Goal: Task Accomplishment & Management: Complete application form

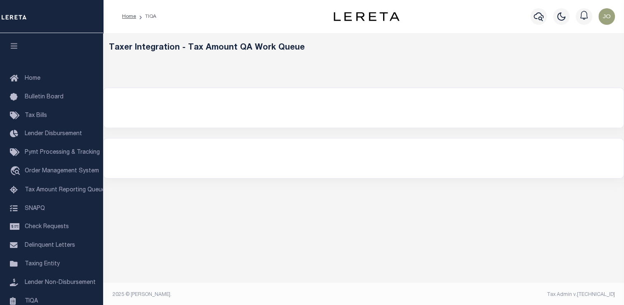
select select "200"
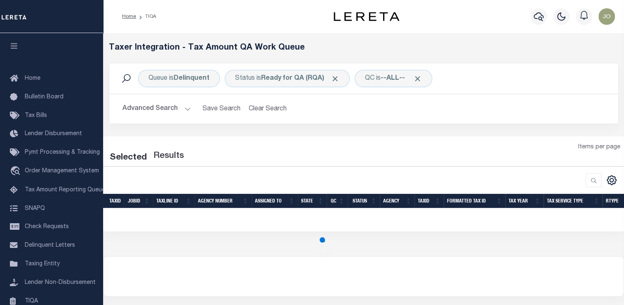
select select "200"
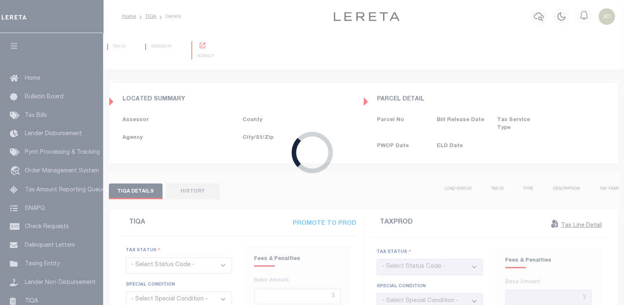
type input "[DATE]"
checkbox input "false"
type input "$575.44"
type input "$591.51"
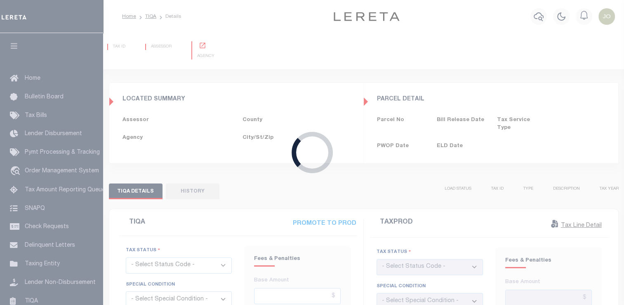
type input "$0"
type input "[DATE]"
checkbox input "false"
type input "$575.44"
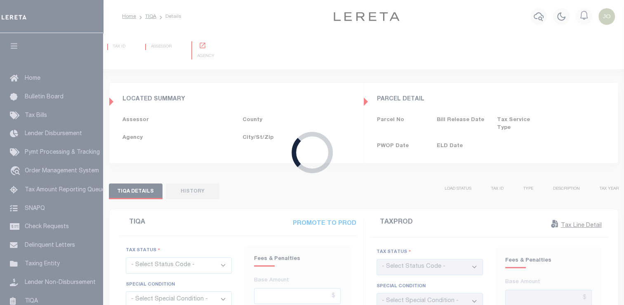
type input "$591.51"
type input "$0"
select select "INC"
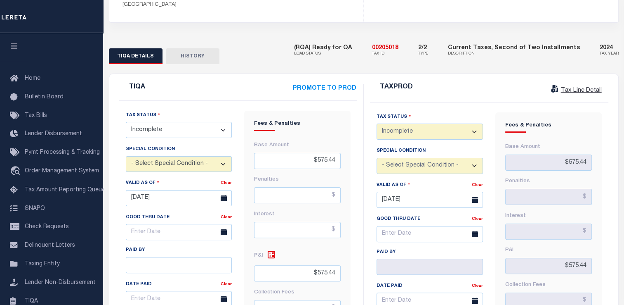
scroll to position [197, 0]
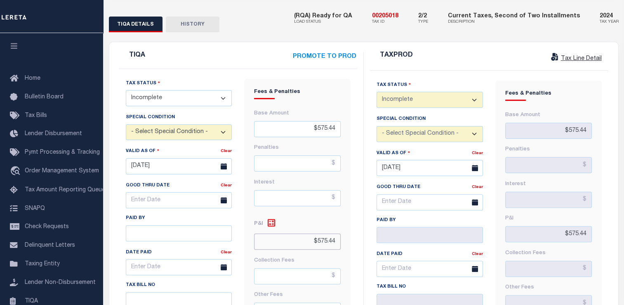
click at [326, 233] on input "$575.44" at bounding box center [297, 241] width 87 height 16
click at [216, 90] on select "- Select Status Code - Open Due/Unpaid Paid Incomplete No Tax Due Internal Refu…" at bounding box center [179, 98] width 106 height 16
click at [196, 90] on select "- Select Status Code - Open Due/Unpaid Paid Incomplete No Tax Due Internal Refu…" at bounding box center [179, 98] width 106 height 16
select select "OP2"
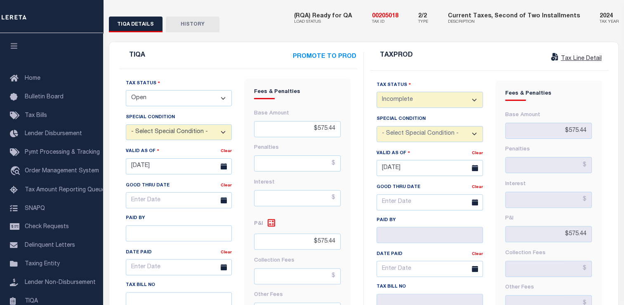
click at [126, 90] on select "- Select Status Code - Open Due/Unpaid Paid Incomplete No Tax Due Internal Refu…" at bounding box center [179, 98] width 106 height 16
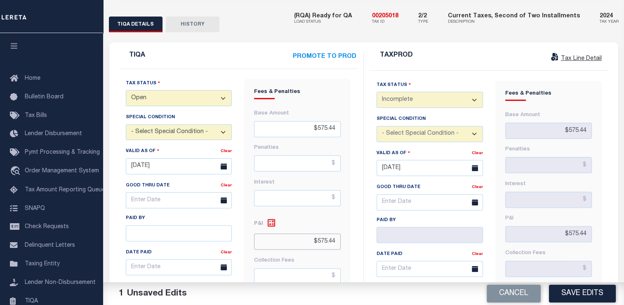
click at [327, 233] on input "$575.44" at bounding box center [297, 241] width 87 height 16
click at [332, 233] on input "$575.44" at bounding box center [297, 241] width 87 height 16
type input "$575.45"
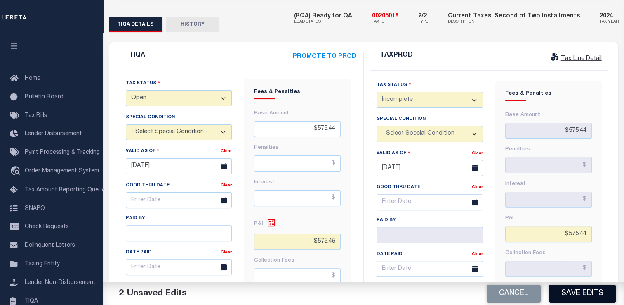
click at [597, 294] on button "Save Edits" at bounding box center [582, 293] width 67 height 18
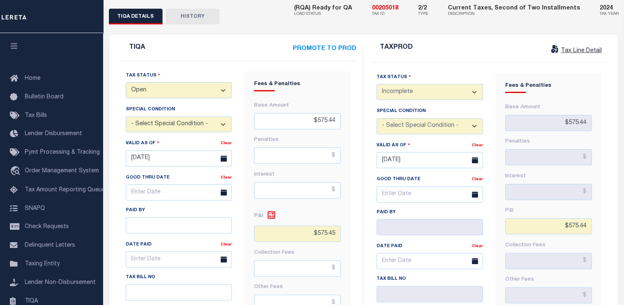
scroll to position [205, 0]
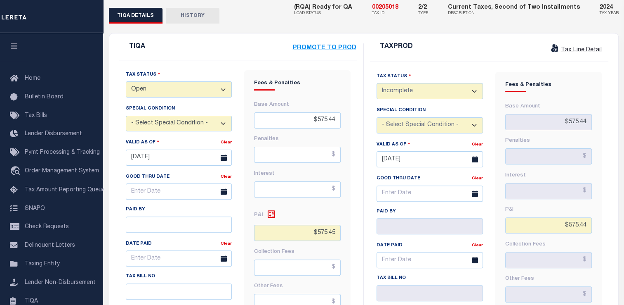
click at [334, 45] on strong "PROMOTE TO PROD" at bounding box center [325, 48] width 64 height 6
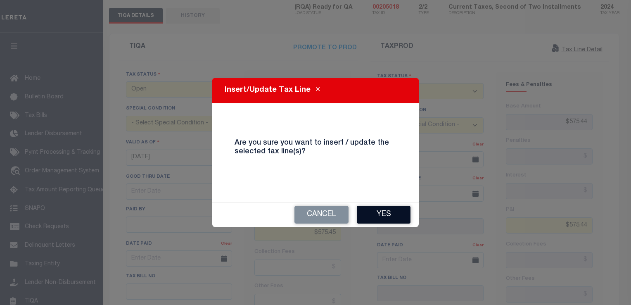
click at [376, 218] on button "Yes" at bounding box center [384, 214] width 54 height 18
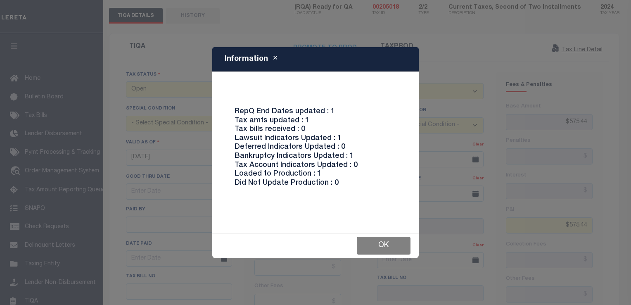
click at [381, 242] on button "Ok" at bounding box center [384, 245] width 54 height 18
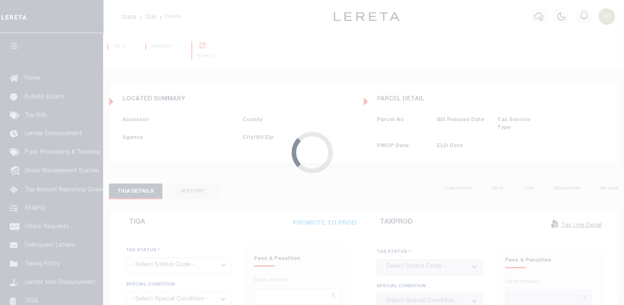
type input "[DATE]"
checkbox input "false"
type input "$575.44"
type input "$591.51"
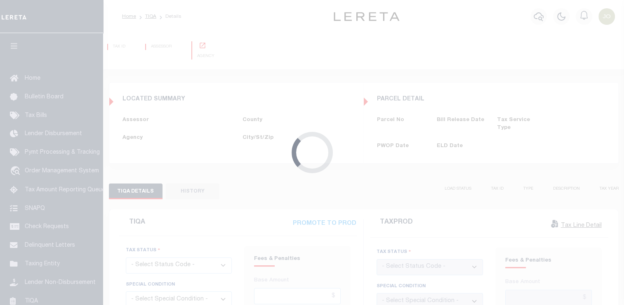
type input "$0"
type input "[DATE]"
checkbox input "false"
type input "$575.44"
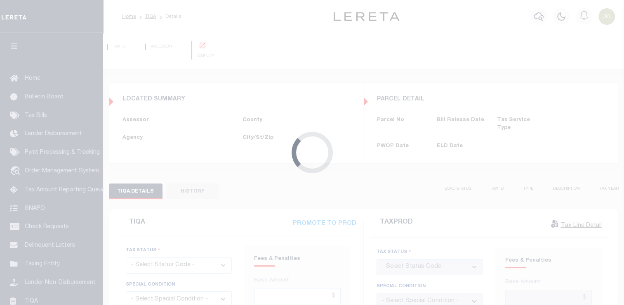
type input "$591.51"
type input "$0"
select select "INC"
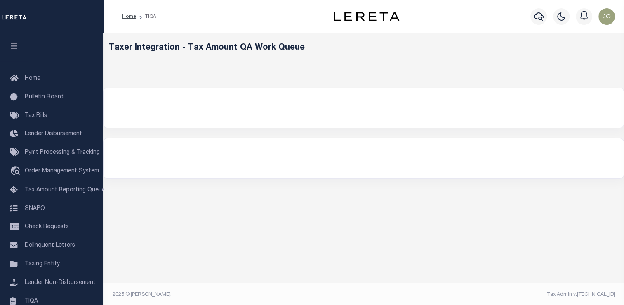
select select "200"
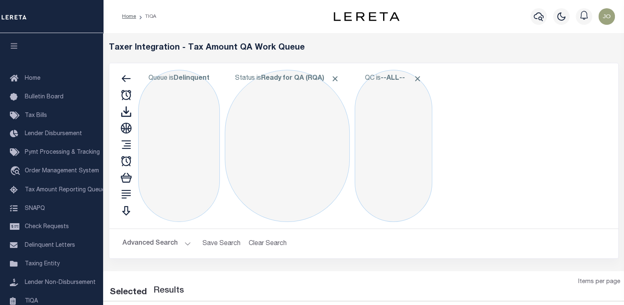
select select "200"
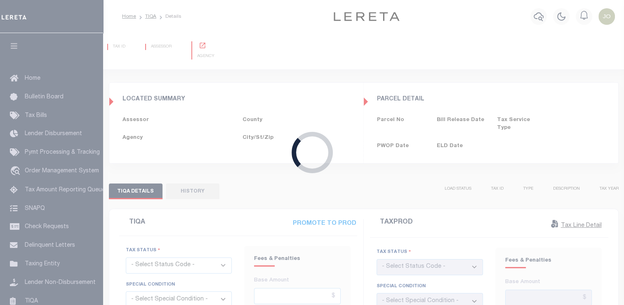
type input "[DATE]"
checkbox input "false"
type input "$575.44"
type input "$575.45"
type input "$591.51"
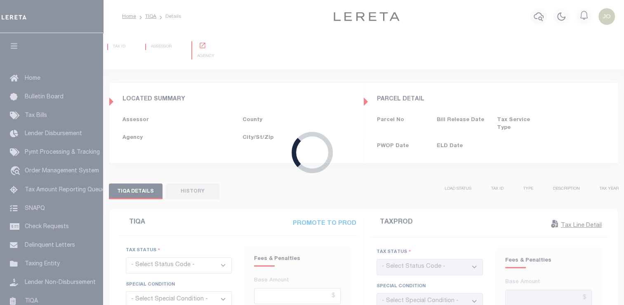
type input "$0"
type input "[DATE]"
checkbox input "false"
type input "$575.44"
type input "$575.45"
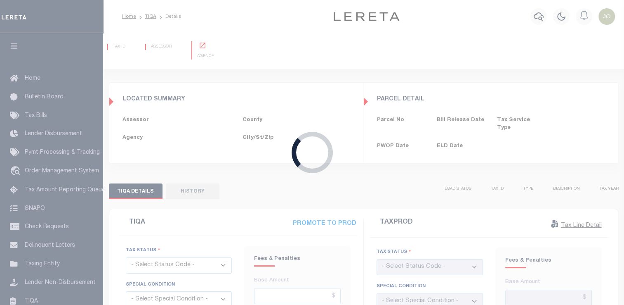
type input "$591.51"
type input "$0"
select select "OP2"
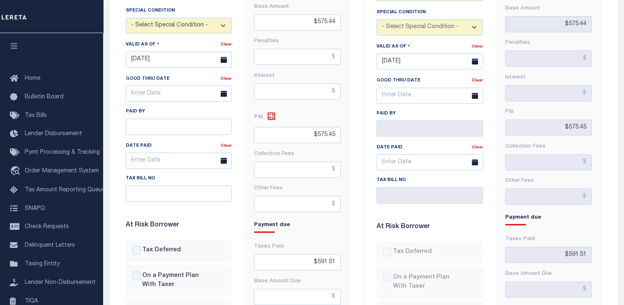
scroll to position [305, 0]
